Goal: Find specific page/section: Find specific page/section

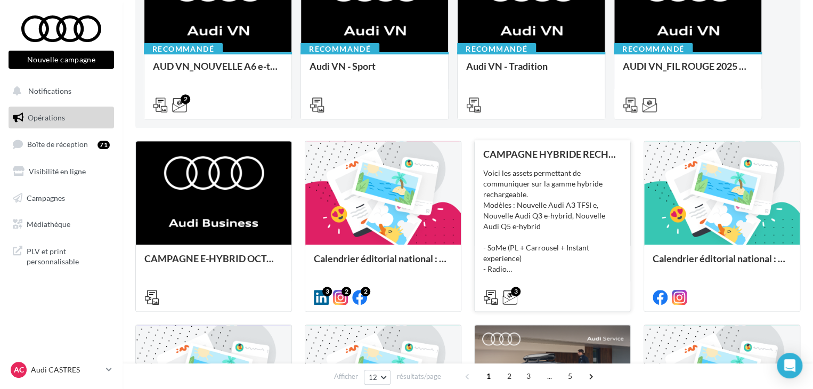
scroll to position [107, 0]
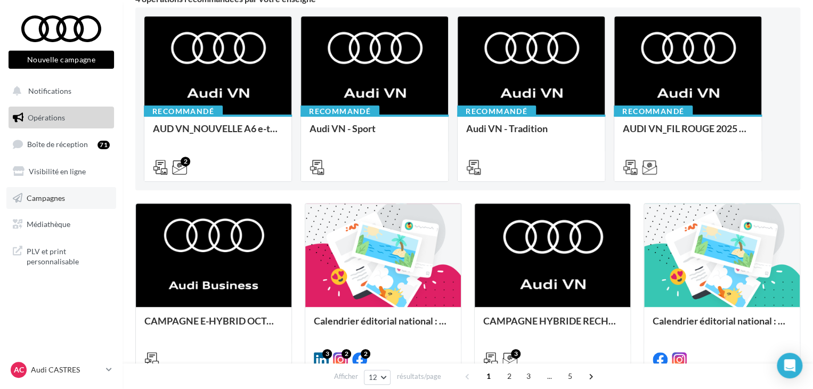
click at [48, 198] on span "Campagnes" at bounding box center [46, 197] width 38 height 9
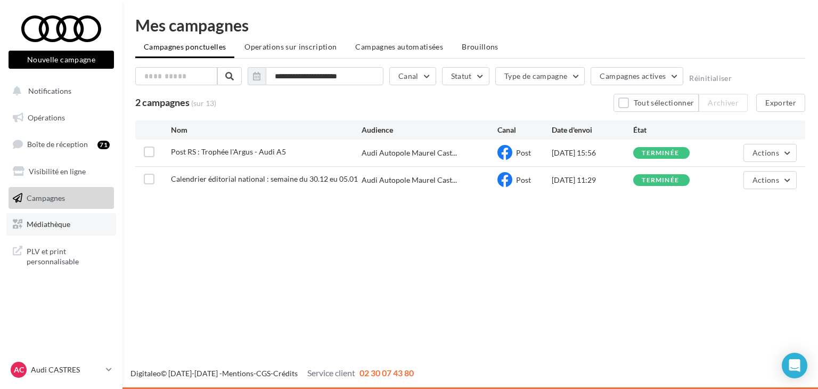
click at [66, 232] on link "Médiathèque" at bounding box center [61, 224] width 110 height 22
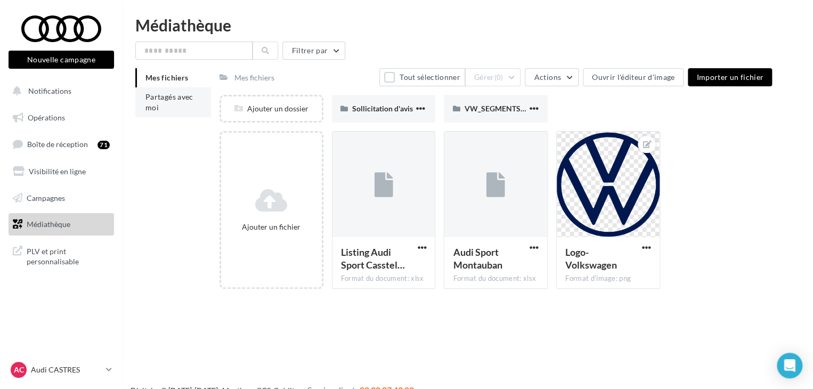
click at [177, 92] on span "Partagés avec moi" at bounding box center [169, 102] width 48 height 20
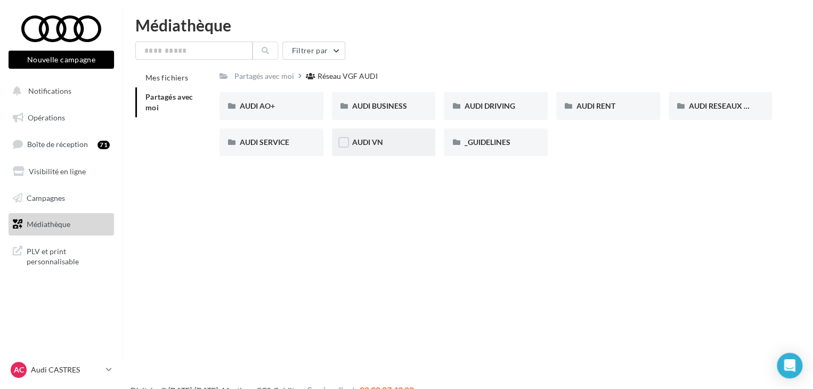
click at [390, 139] on div "AUDI VN" at bounding box center [383, 142] width 63 height 11
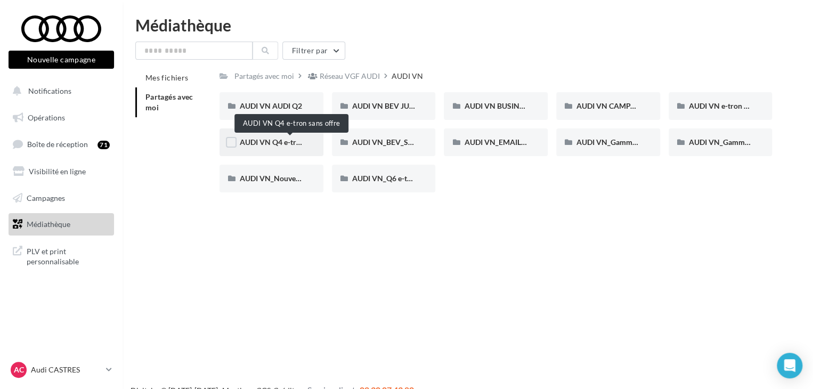
click at [286, 146] on span "AUDI VN Q4 e-tron sans offre" at bounding box center [289, 141] width 99 height 9
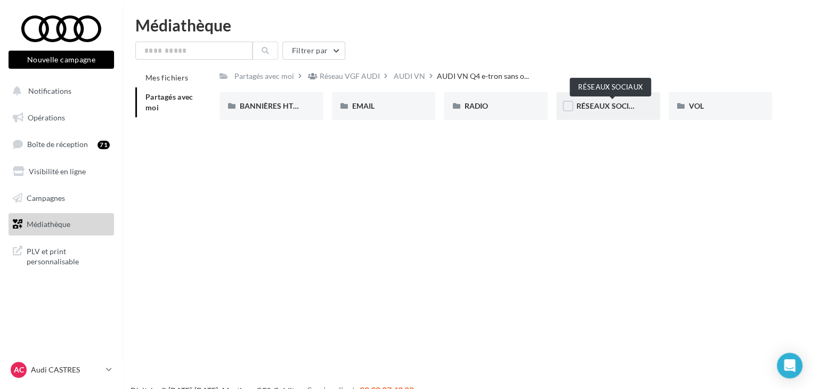
click at [591, 108] on span "RÉSEAUX SOCIAUX" at bounding box center [610, 105] width 68 height 9
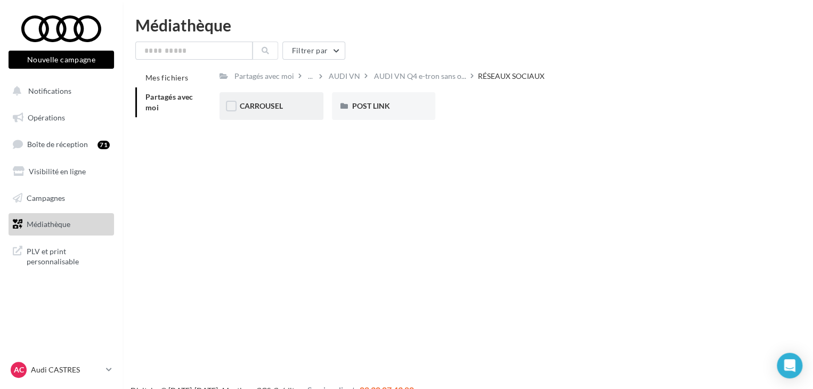
click at [293, 111] on div "CARROUSEL" at bounding box center [271, 106] width 63 height 11
